Goal: Information Seeking & Learning: Learn about a topic

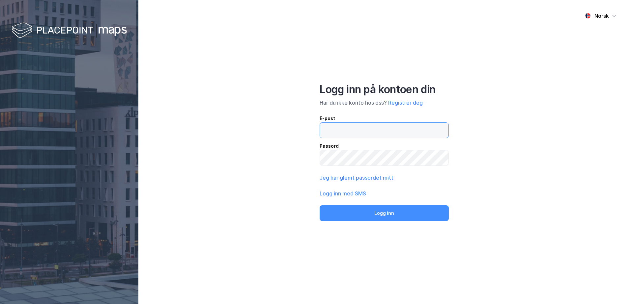
drag, startPoint x: 0, startPoint y: 0, endPoint x: 415, endPoint y: 136, distance: 436.9
click at [415, 136] on input "email" at bounding box center [384, 130] width 128 height 15
click at [304, 153] on div "Norsk Logg inn på kontoen din Har du ikke konto hos oss? Registrer deg E-post P…" at bounding box center [384, 152] width 492 height 304
click at [363, 177] on button "Jeg har glemt passordet mitt" at bounding box center [357, 178] width 74 height 8
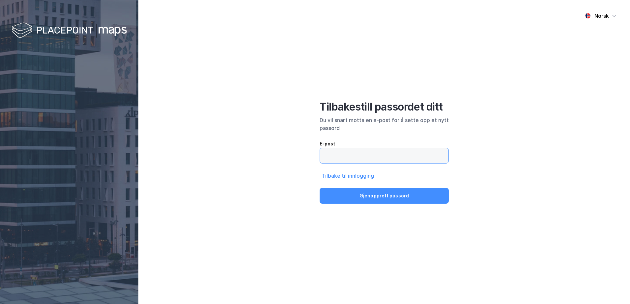
click at [376, 149] on input "email" at bounding box center [384, 155] width 128 height 15
type input "martin.broli@4service.no"
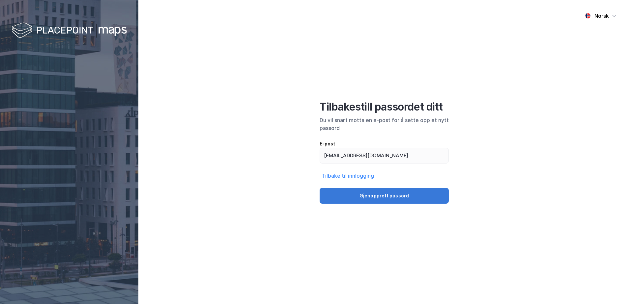
click at [390, 197] on button "Gjenopprett passord" at bounding box center [384, 196] width 129 height 16
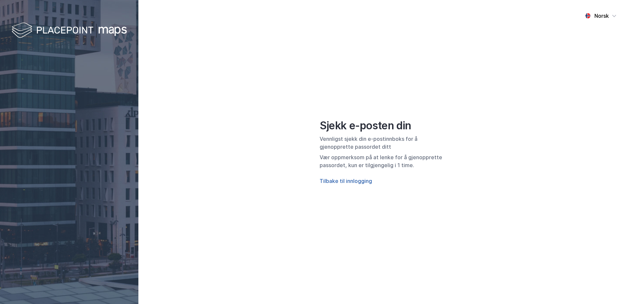
click at [364, 179] on button "Tilbake til innlogging" at bounding box center [346, 181] width 52 height 8
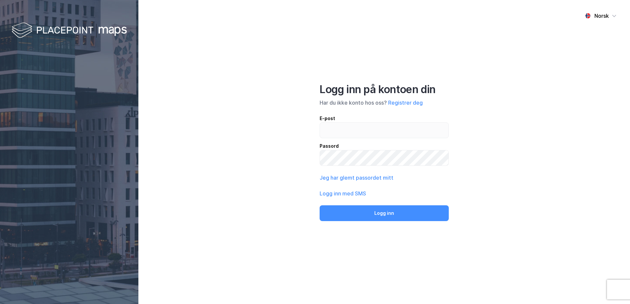
click at [387, 111] on div "Logg inn på kontoen din Har du ikke konto hos oss? Registrer deg E-post Passord…" at bounding box center [384, 152] width 129 height 138
click at [382, 129] on input "email" at bounding box center [384, 130] width 128 height 15
click at [527, 112] on div "Norsk Logg inn på kontoen din Har du ikke konto hos oss? Registrer deg E-post P…" at bounding box center [384, 152] width 492 height 304
click at [356, 180] on button "Jeg har glemt passordet mitt" at bounding box center [357, 178] width 74 height 8
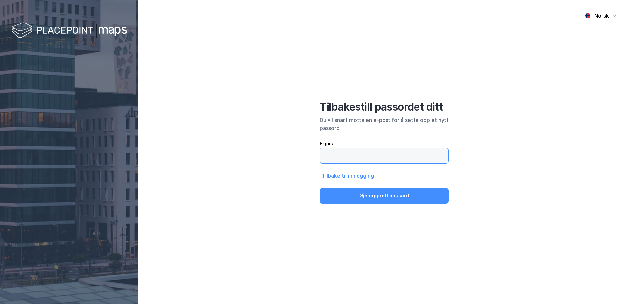
click at [361, 156] on input "email" at bounding box center [384, 155] width 128 height 15
click at [276, 159] on div "Norsk Tilbakestill passordet ditt Du vil snart motta en e-post for å sette opp …" at bounding box center [384, 152] width 492 height 304
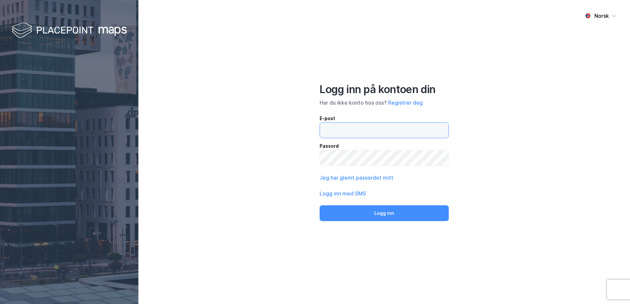
click at [356, 129] on input "email" at bounding box center [384, 130] width 128 height 15
type input "[PERSON_NAME][EMAIL_ADDRESS][DOMAIN_NAME]"
click at [353, 194] on button "Logg inn med SMS" at bounding box center [343, 194] width 46 height 8
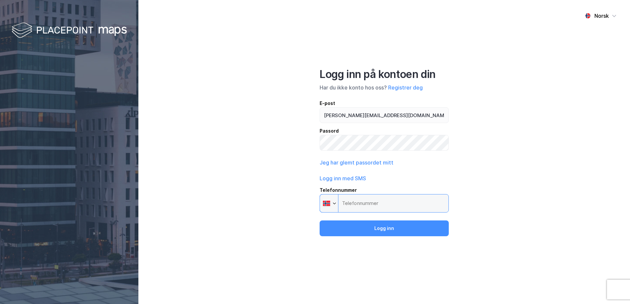
click at [367, 200] on input "Telefonnummer Phone" at bounding box center [384, 203] width 129 height 18
click at [374, 204] on input "Telefonnummer Phone" at bounding box center [384, 203] width 129 height 18
drag, startPoint x: 233, startPoint y: 163, endPoint x: 312, endPoint y: 178, distance: 80.1
click at [234, 163] on div "Norsk Logg inn på kontoen din Har du ikke konto hos oss? Registrer deg E-post m…" at bounding box center [384, 152] width 492 height 304
click at [381, 206] on input "Telefonnummer Phone" at bounding box center [384, 203] width 129 height 18
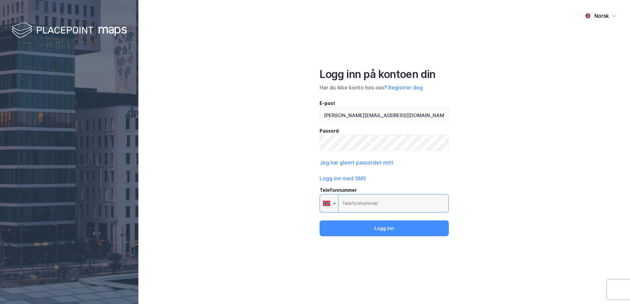
click at [381, 206] on input "Telefonnummer Phone" at bounding box center [384, 203] width 129 height 18
click at [380, 206] on input "Telefonnummer Phone" at bounding box center [384, 203] width 129 height 18
drag, startPoint x: 380, startPoint y: 205, endPoint x: 375, endPoint y: 206, distance: 5.6
click at [376, 205] on input "Telefonnummer Phone" at bounding box center [384, 203] width 129 height 18
click at [355, 181] on button "Logg inn med SMS" at bounding box center [343, 179] width 46 height 8
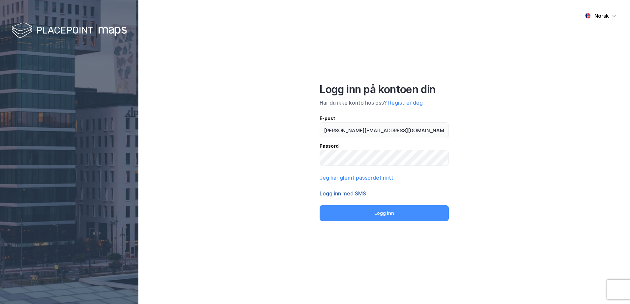
click at [355, 197] on button "Logg inn med SMS" at bounding box center [343, 194] width 46 height 8
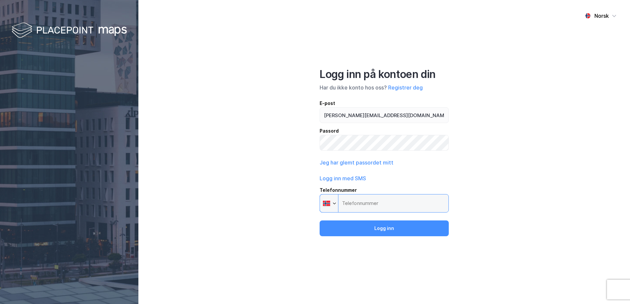
click at [357, 203] on input "Telefonnummer Phone" at bounding box center [384, 203] width 129 height 18
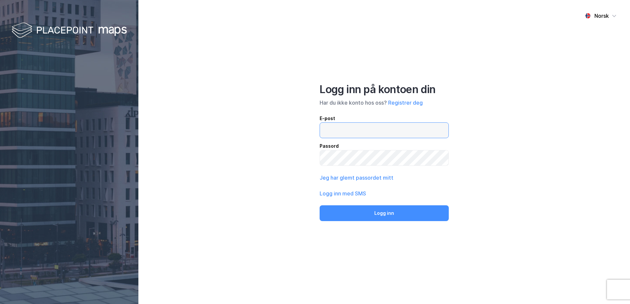
click at [377, 125] on input "email" at bounding box center [384, 130] width 128 height 15
type input "[PERSON_NAME][EMAIL_ADDRESS][DOMAIN_NAME]"
click at [357, 194] on button "Logg inn med SMS" at bounding box center [343, 194] width 46 height 8
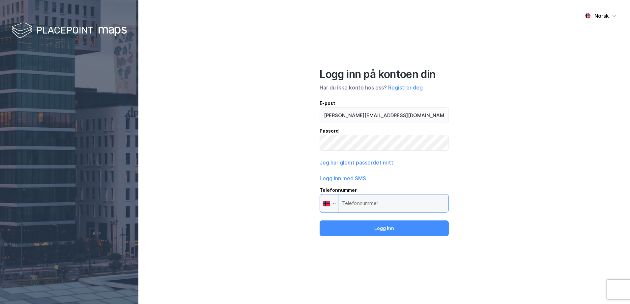
click at [367, 199] on input "Telefonnummer Phone" at bounding box center [384, 203] width 129 height 18
click at [374, 196] on input "Telefonnummer Phone" at bounding box center [384, 203] width 129 height 18
paste input "tel"
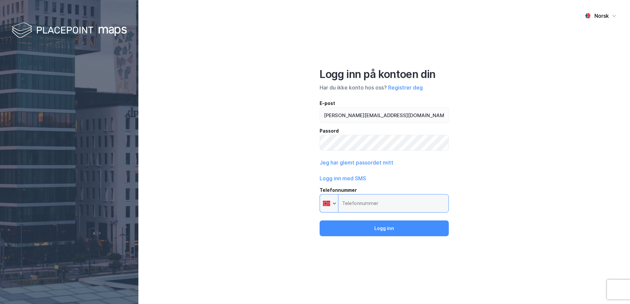
paste input "tel"
click at [370, 209] on input "Telefonnummer Phone" at bounding box center [384, 203] width 129 height 18
click at [356, 164] on button "Jeg har glemt passordet mitt" at bounding box center [357, 163] width 74 height 8
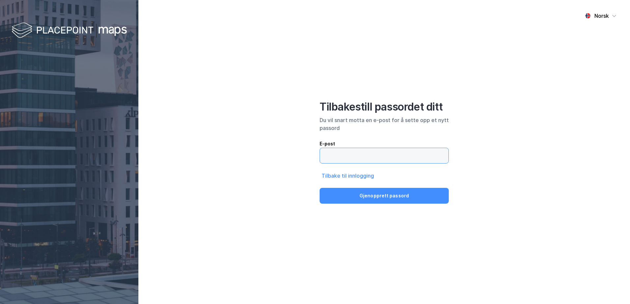
click at [357, 156] on input "email" at bounding box center [384, 155] width 128 height 15
type input "[PERSON_NAME][EMAIL_ADDRESS][DOMAIN_NAME]"
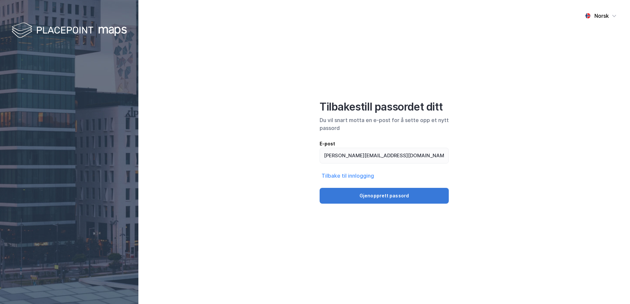
click at [367, 199] on button "Gjenopprett passord" at bounding box center [384, 196] width 129 height 16
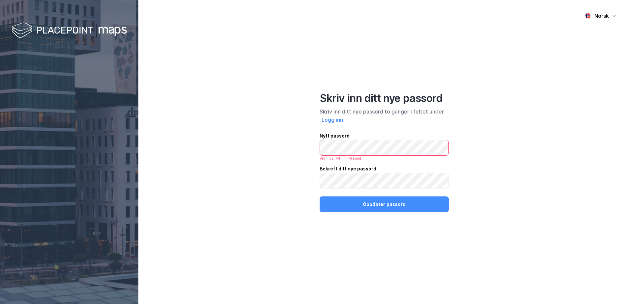
drag, startPoint x: 371, startPoint y: 142, endPoint x: 336, endPoint y: 131, distance: 36.3
click at [336, 131] on div "Skriv inn ditt nye passord Skriv inn ditt nye passord to ganger i feltet under …" at bounding box center [384, 152] width 129 height 121
click at [445, 157] on div "Nytt passord Bekreft ditt nye passord Vennligst fyll inn Etternavn" at bounding box center [384, 160] width 129 height 57
click at [395, 190] on div "Nytt passord Bekreft ditt nye passord Vennligst fyll inn Etternavn Oppdater pas…" at bounding box center [384, 172] width 129 height 80
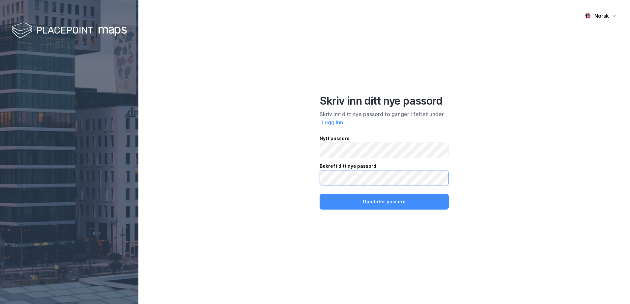
click button "Oppdater passord" at bounding box center [384, 202] width 129 height 16
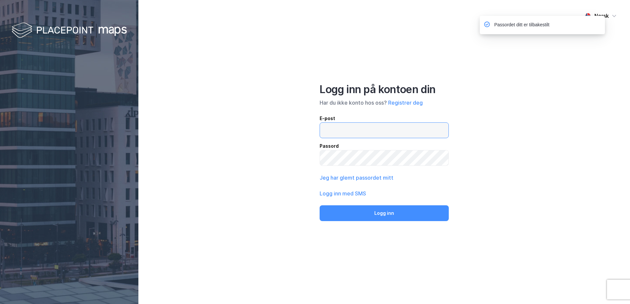
click at [404, 128] on input "email" at bounding box center [384, 130] width 128 height 15
type input "[PERSON_NAME][EMAIL_ADDRESS][DOMAIN_NAME]"
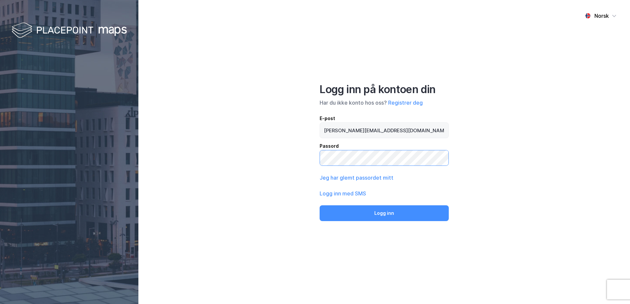
click at [320, 206] on button "Logg inn" at bounding box center [384, 214] width 129 height 16
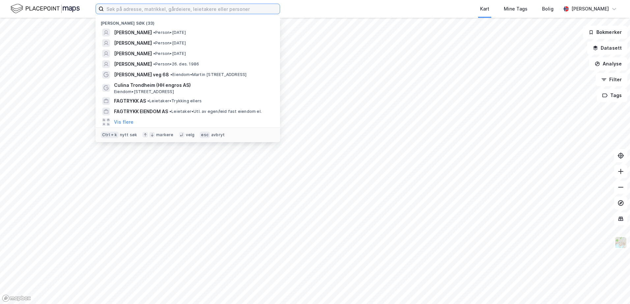
click at [250, 10] on input at bounding box center [192, 9] width 176 height 10
type input "[PERSON_NAME]"
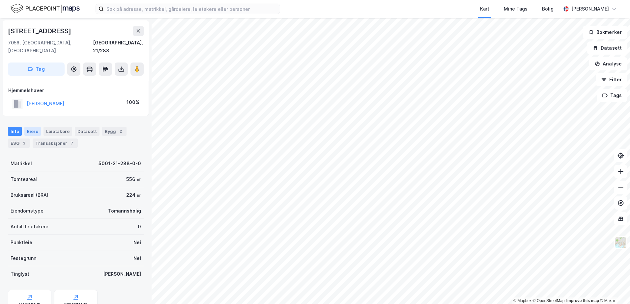
click at [35, 127] on div "Eiere" at bounding box center [32, 131] width 16 height 9
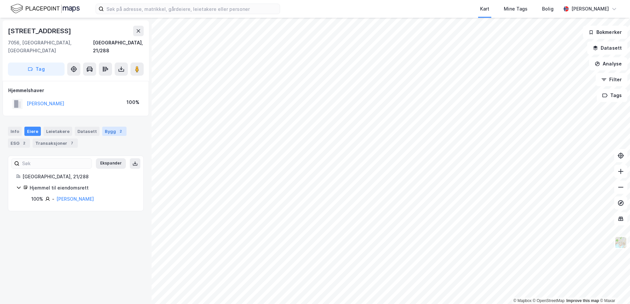
click at [117, 128] on div "2" at bounding box center [120, 131] width 7 height 7
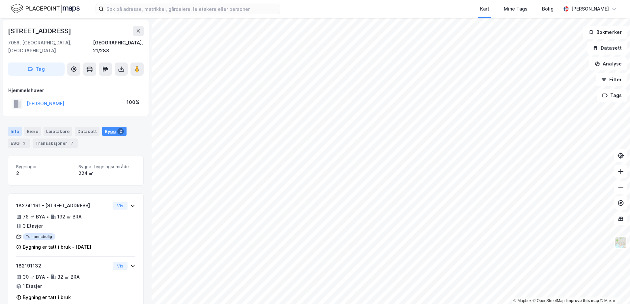
click at [18, 127] on div "Info" at bounding box center [15, 131] width 14 height 9
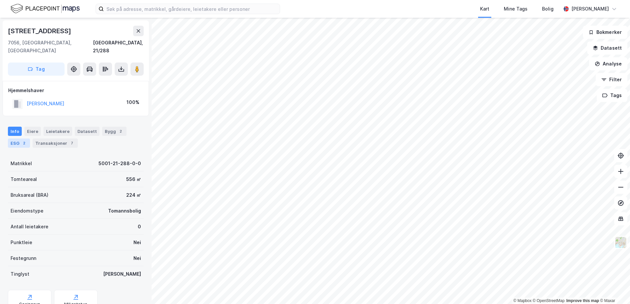
click at [16, 139] on div "ESG 2" at bounding box center [19, 143] width 22 height 9
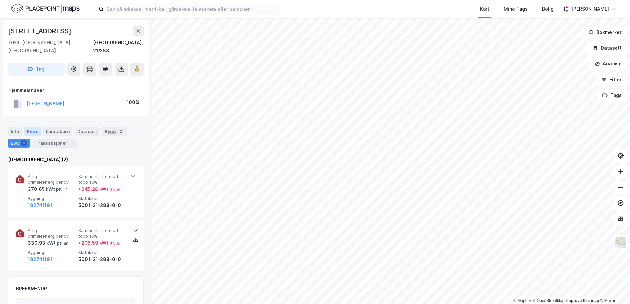
click at [34, 127] on div "Eiere" at bounding box center [32, 131] width 16 height 9
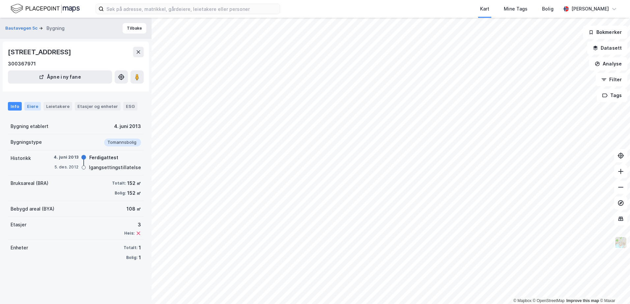
click at [27, 107] on div "Eiere" at bounding box center [32, 106] width 16 height 9
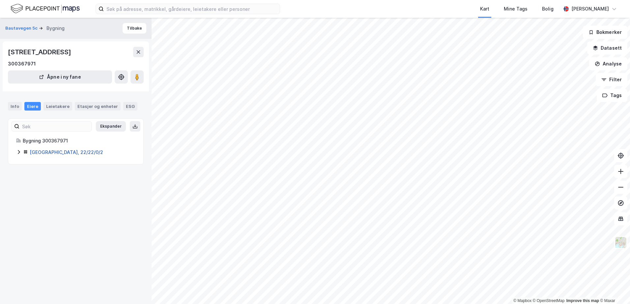
click at [38, 150] on link "[GEOGRAPHIC_DATA], 22/22/0/2" at bounding box center [66, 153] width 73 height 6
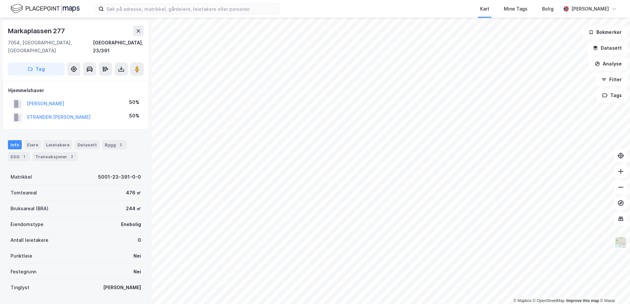
scroll to position [0, 0]
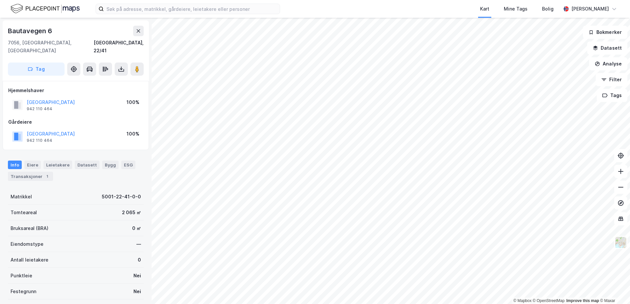
scroll to position [0, 0]
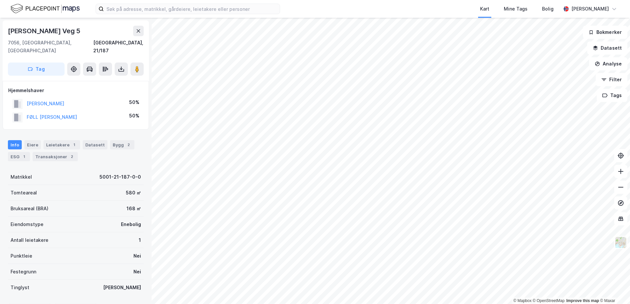
scroll to position [0, 0]
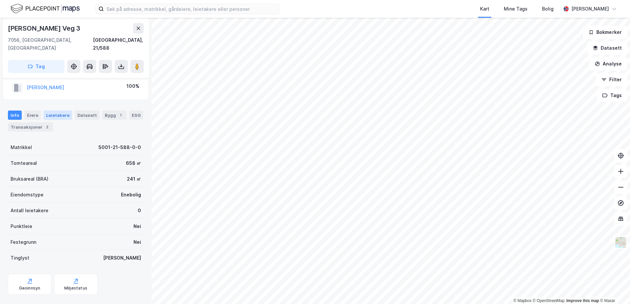
scroll to position [20, 0]
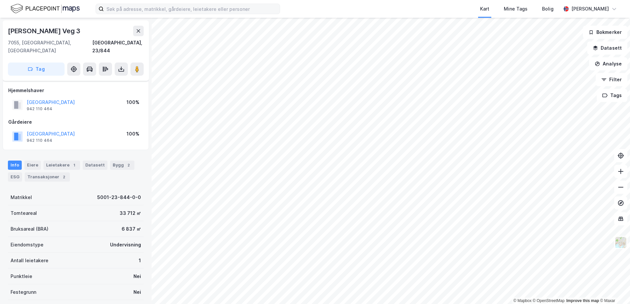
scroll to position [20, 0]
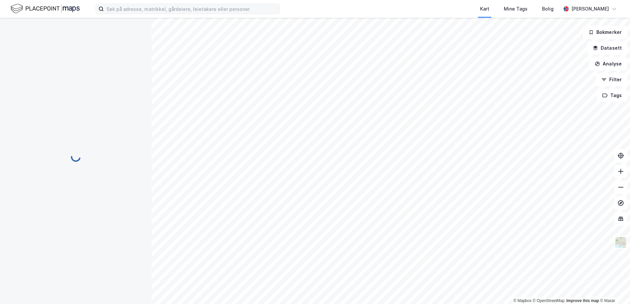
scroll to position [20, 0]
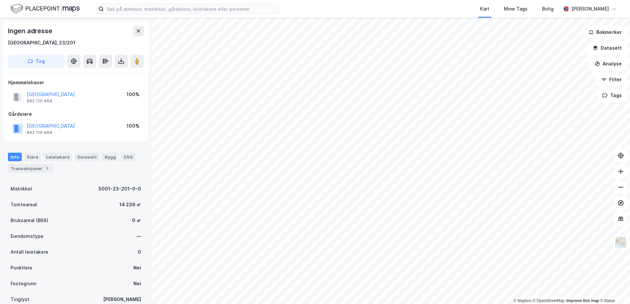
scroll to position [1, 0]
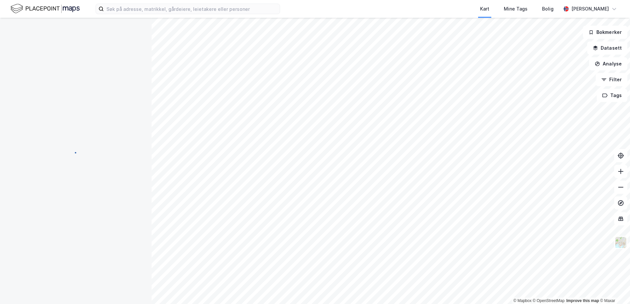
scroll to position [1, 0]
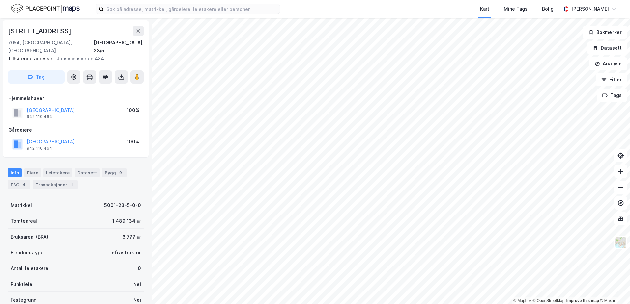
scroll to position [1, 0]
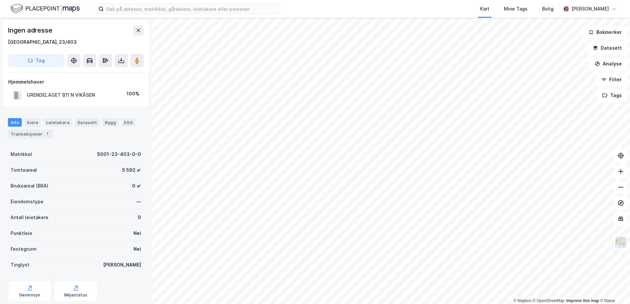
scroll to position [1, 0]
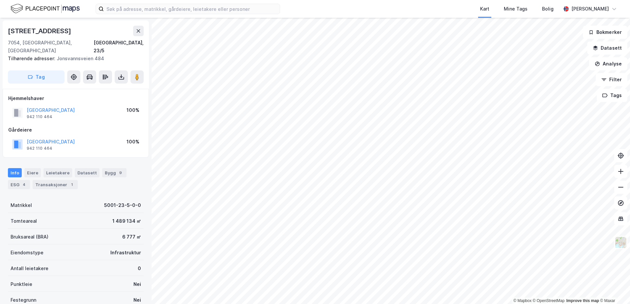
scroll to position [1, 0]
